Goal: Information Seeking & Learning: Learn about a topic

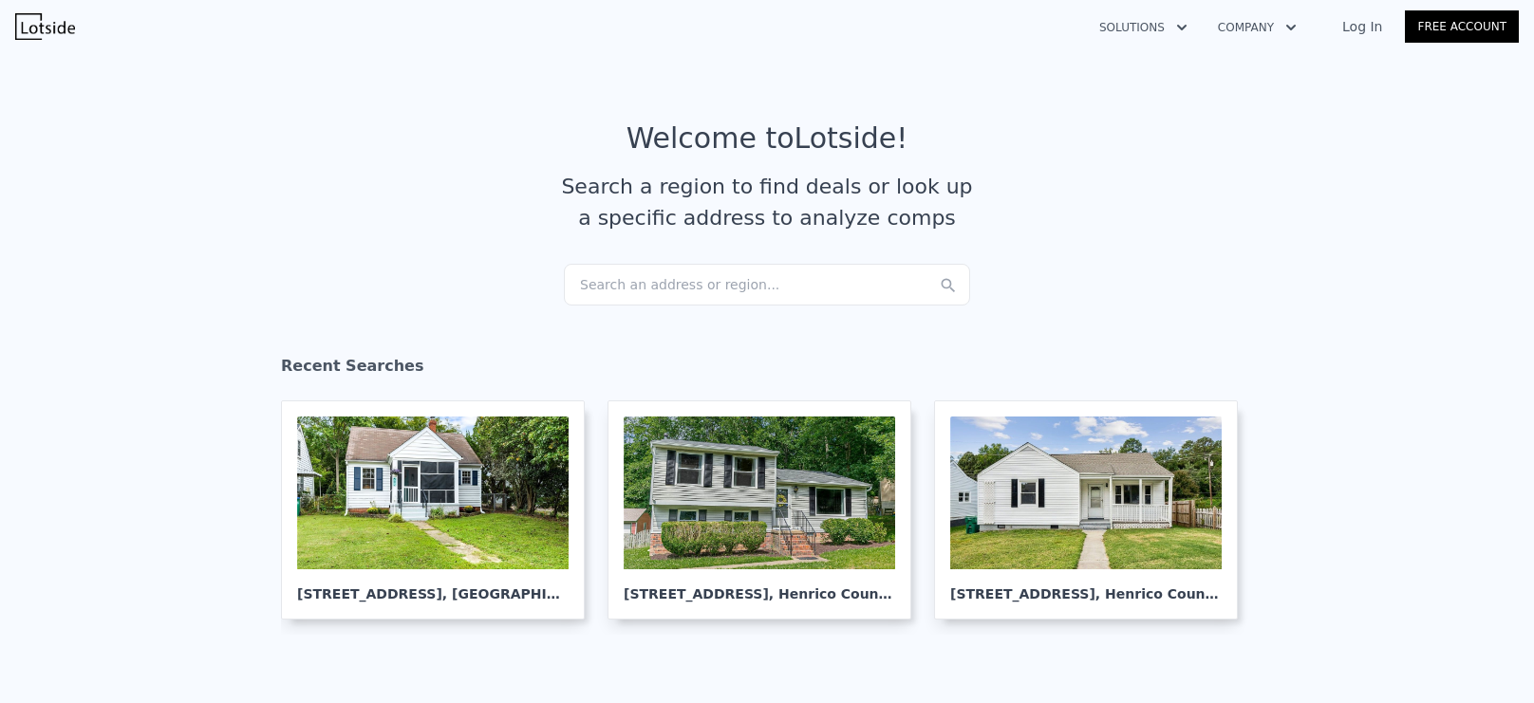
click at [736, 279] on div "Search an address or region..." at bounding box center [767, 285] width 406 height 42
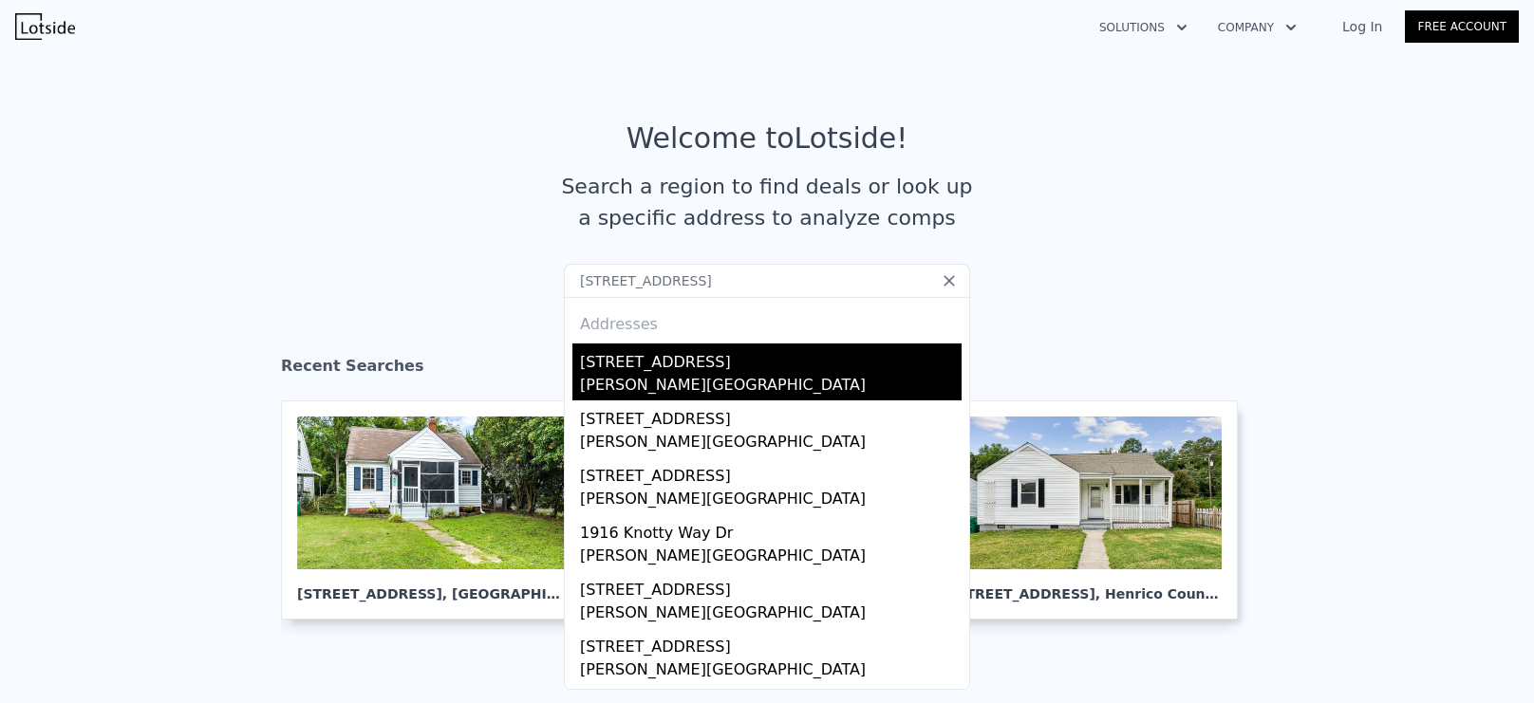
type input "[STREET_ADDRESS]"
click at [739, 353] on div "[STREET_ADDRESS]" at bounding box center [771, 359] width 382 height 30
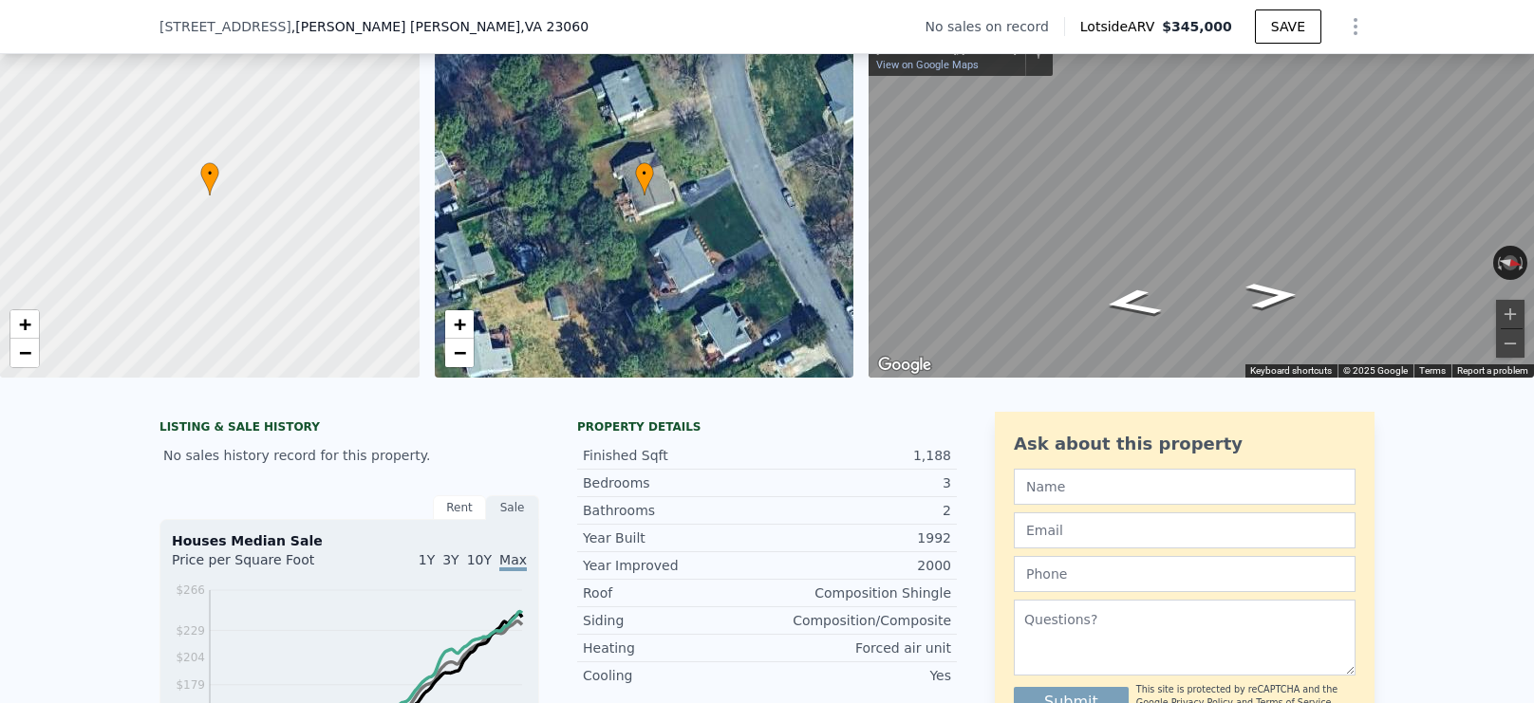
scroll to position [89, 0]
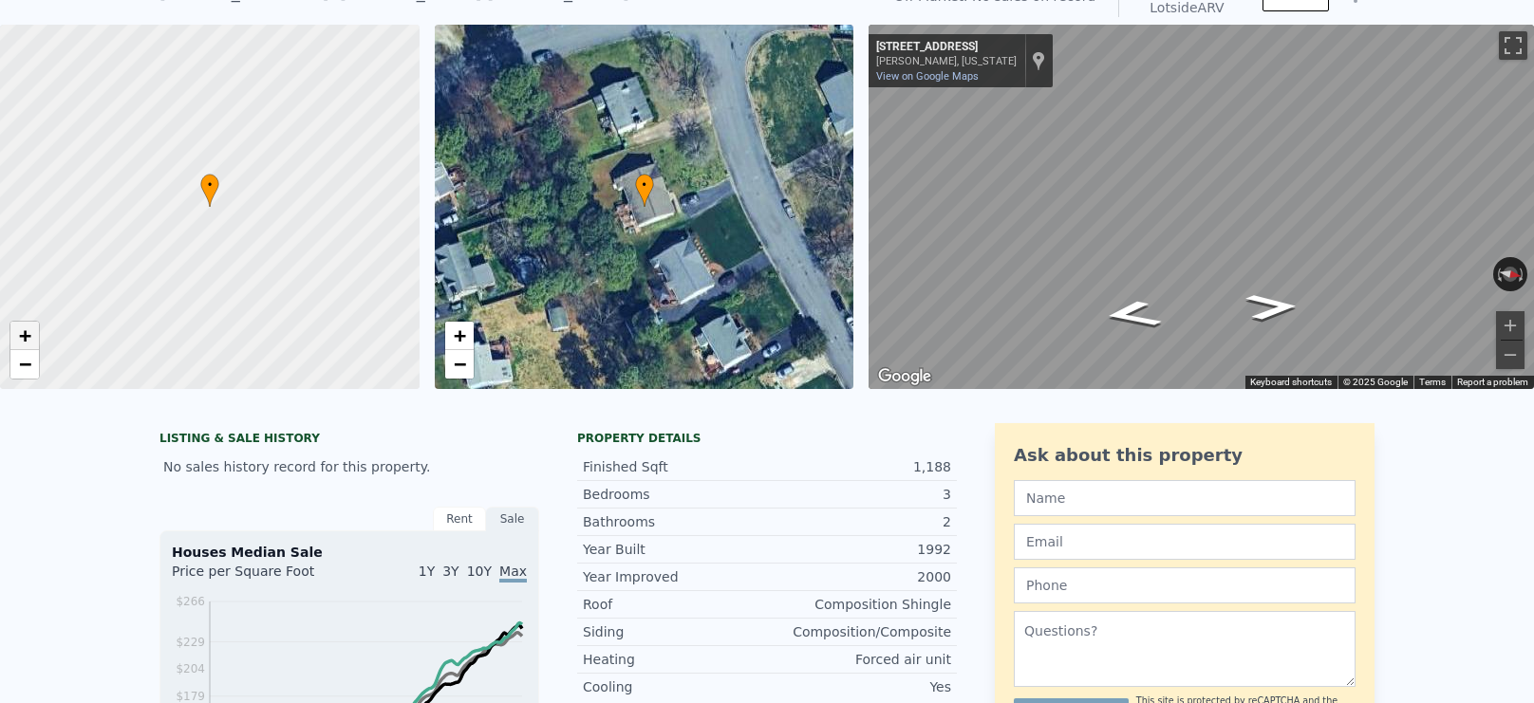
click at [19, 347] on span "+" at bounding box center [25, 336] width 12 height 24
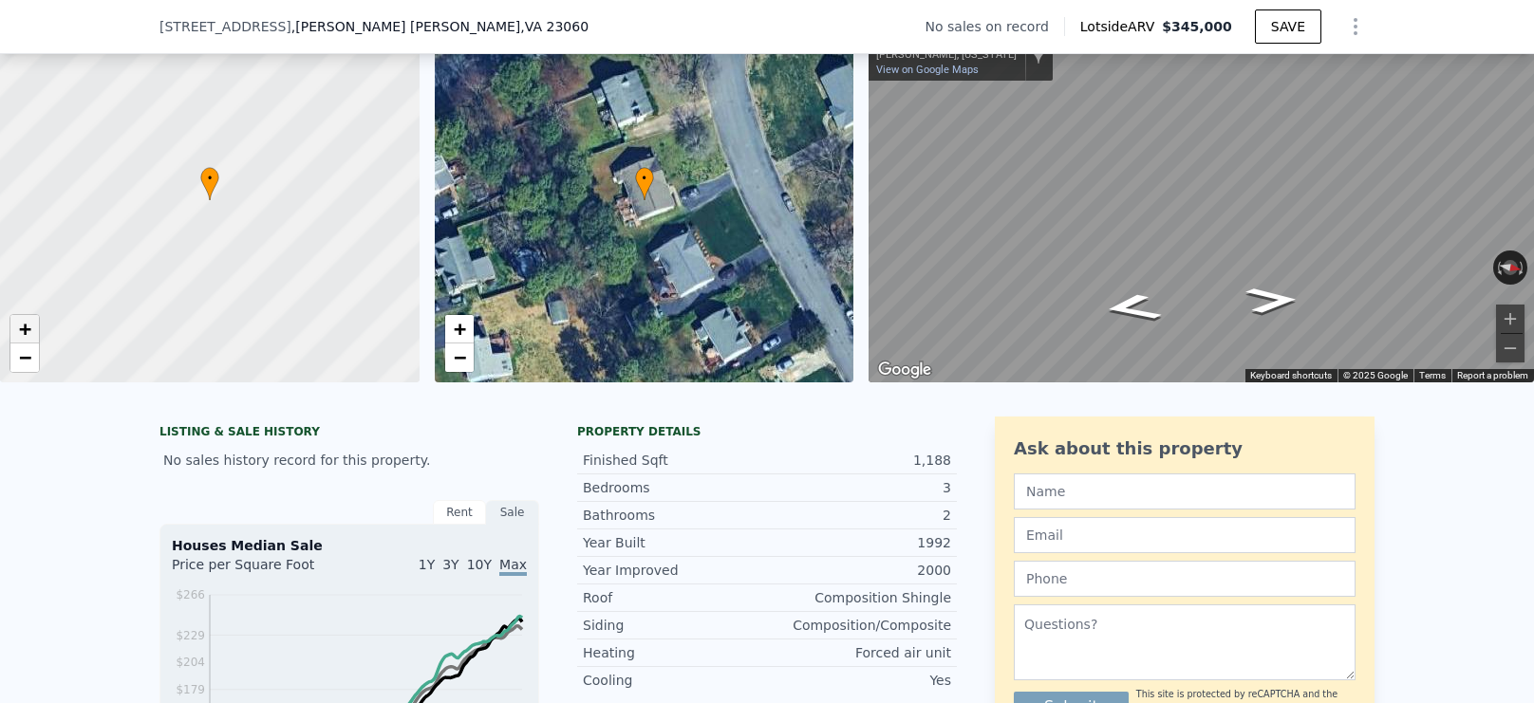
scroll to position [23, 0]
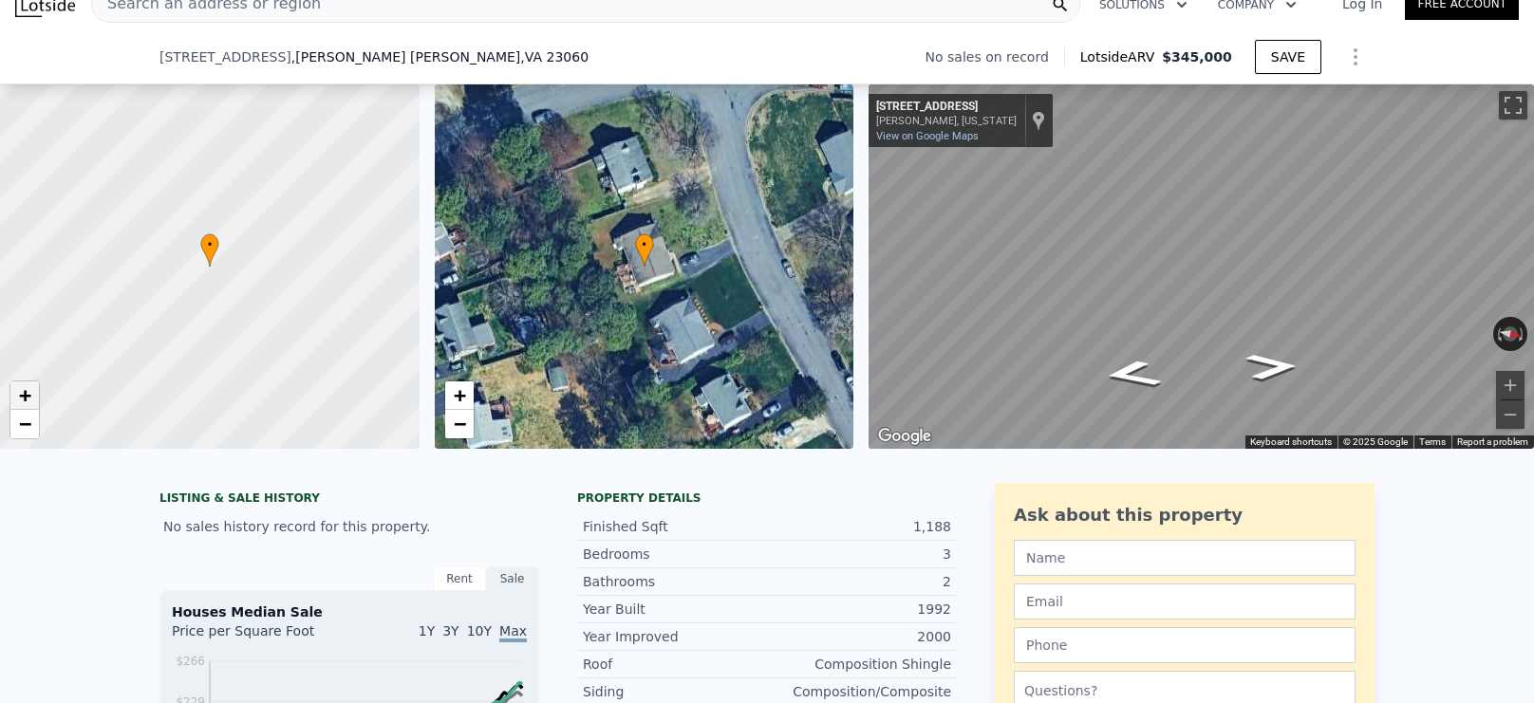
click at [29, 393] on span "+" at bounding box center [25, 396] width 12 height 24
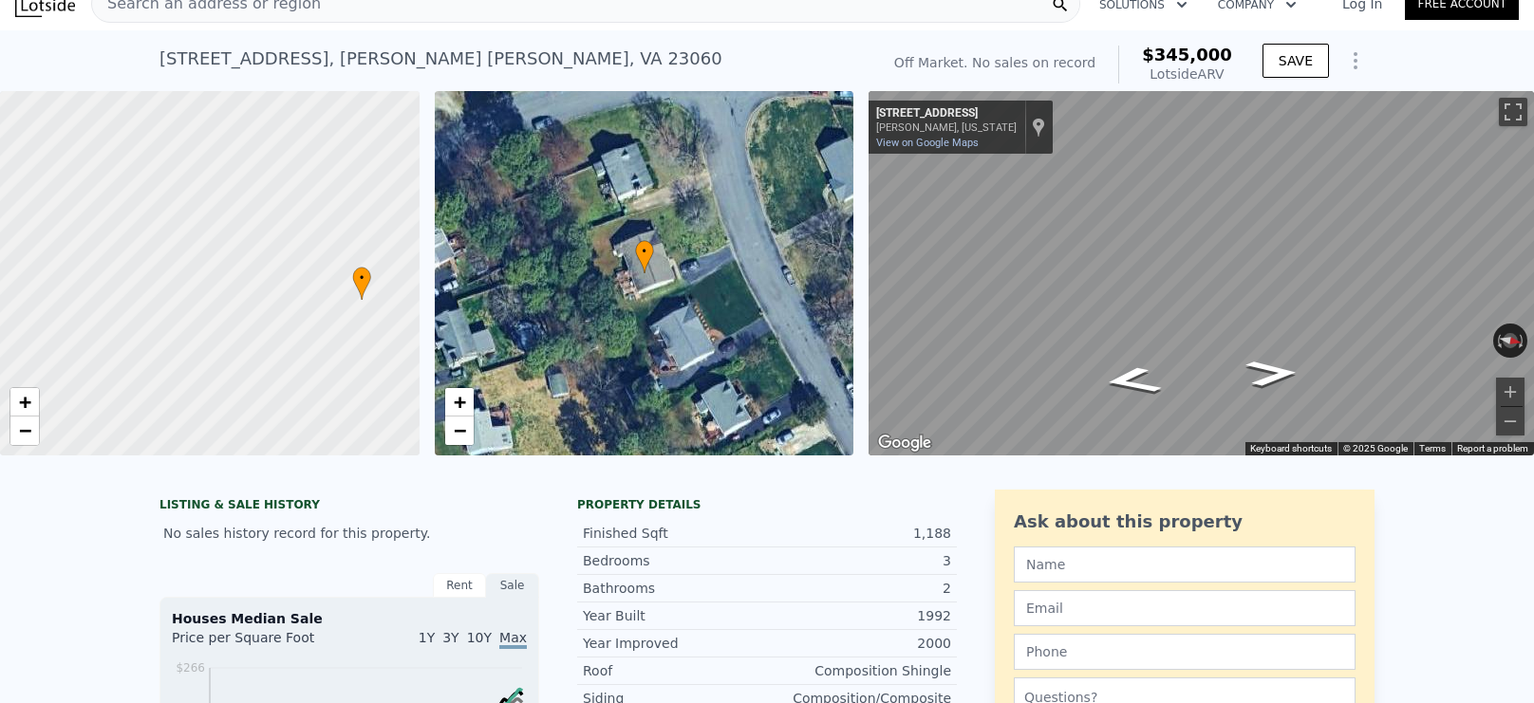
drag, startPoint x: 103, startPoint y: 280, endPoint x: 215, endPoint y: 314, distance: 118.0
click at [271, 309] on div at bounding box center [209, 274] width 503 height 438
click at [22, 413] on span "+" at bounding box center [25, 402] width 12 height 24
drag, startPoint x: 199, startPoint y: 286, endPoint x: 211, endPoint y: 314, distance: 30.7
click at [211, 314] on div at bounding box center [209, 274] width 503 height 438
